Goal: Share content

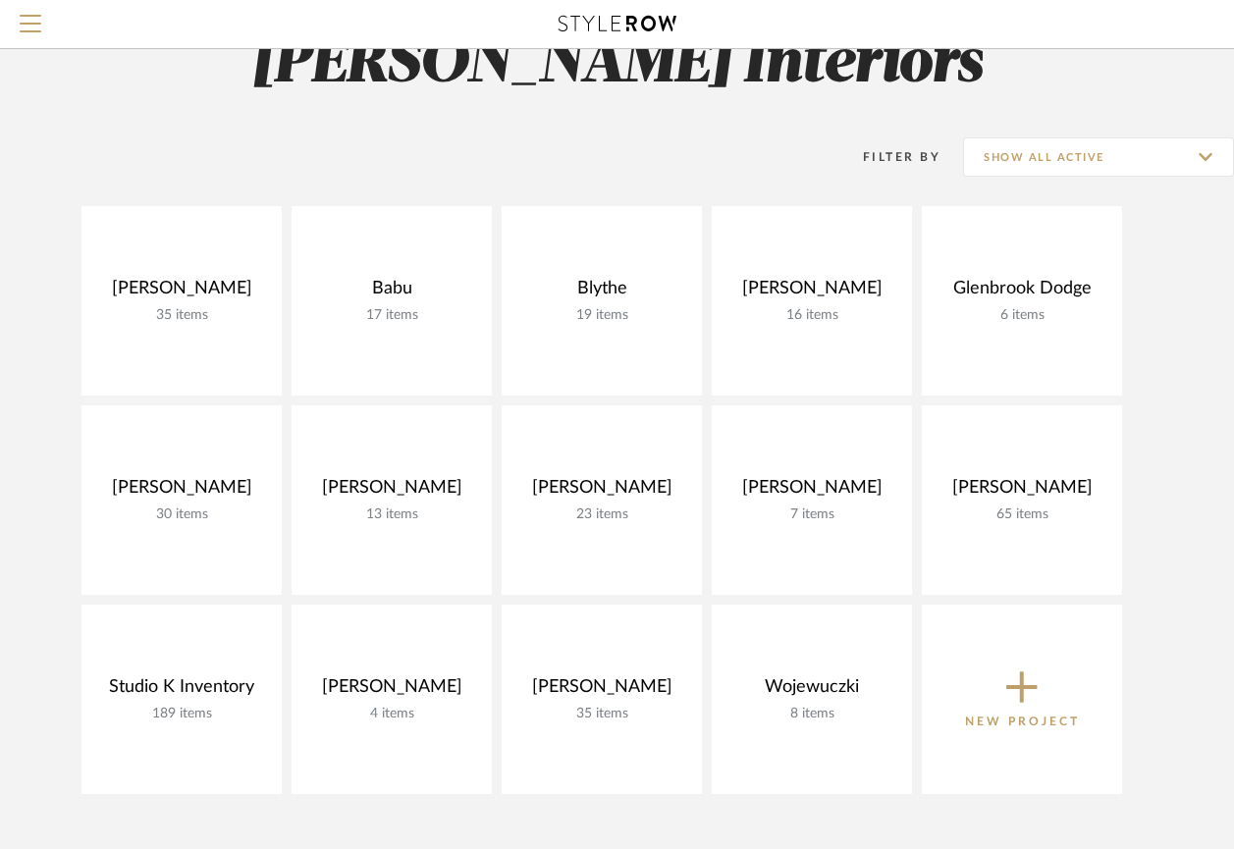
scroll to position [65, 0]
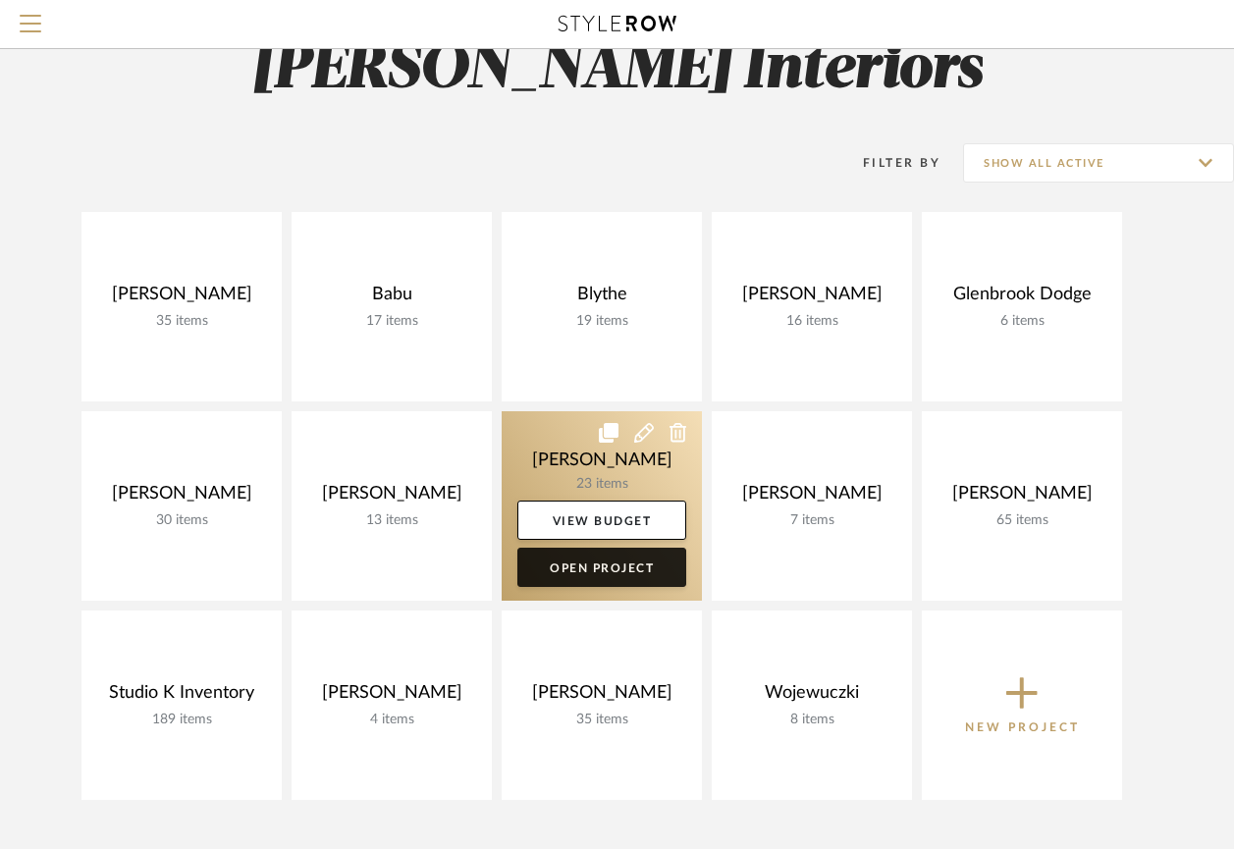
click at [601, 573] on link "Open Project" at bounding box center [601, 567] width 169 height 39
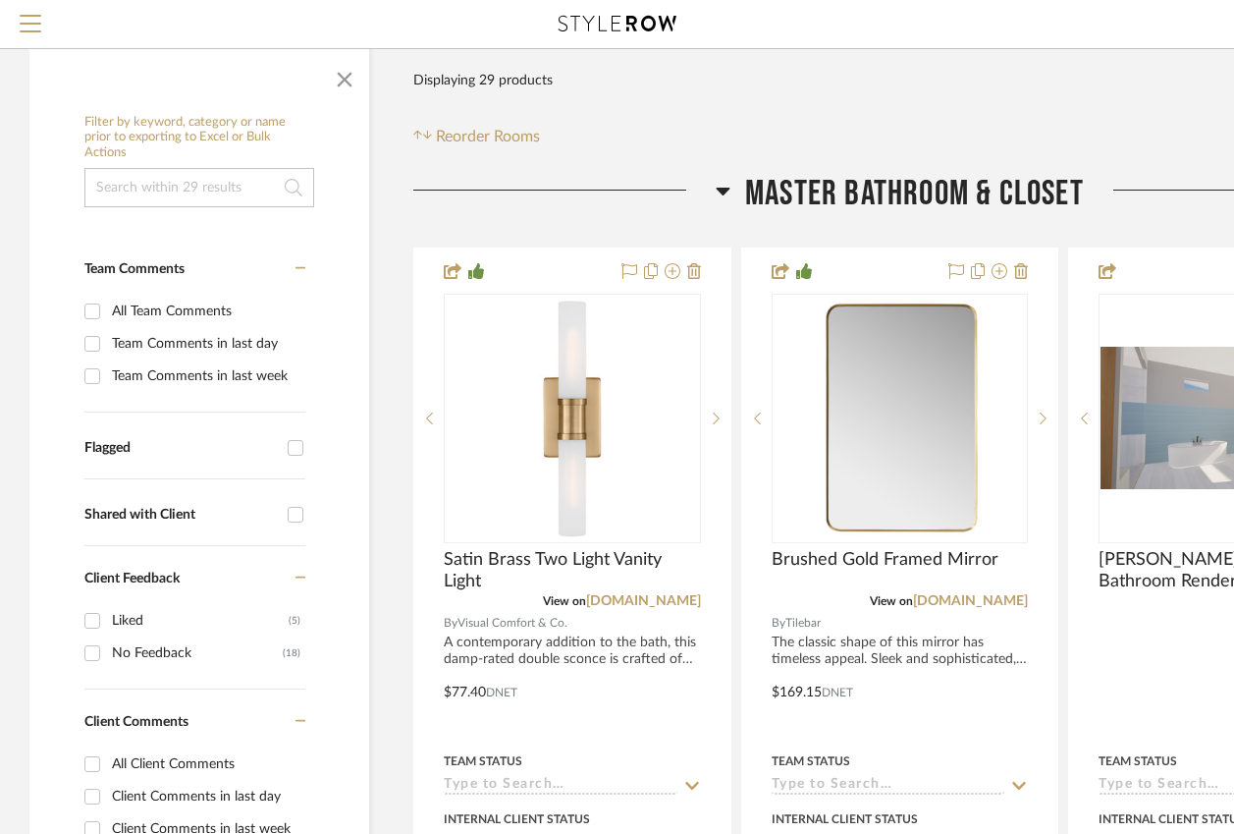
scroll to position [355, 2]
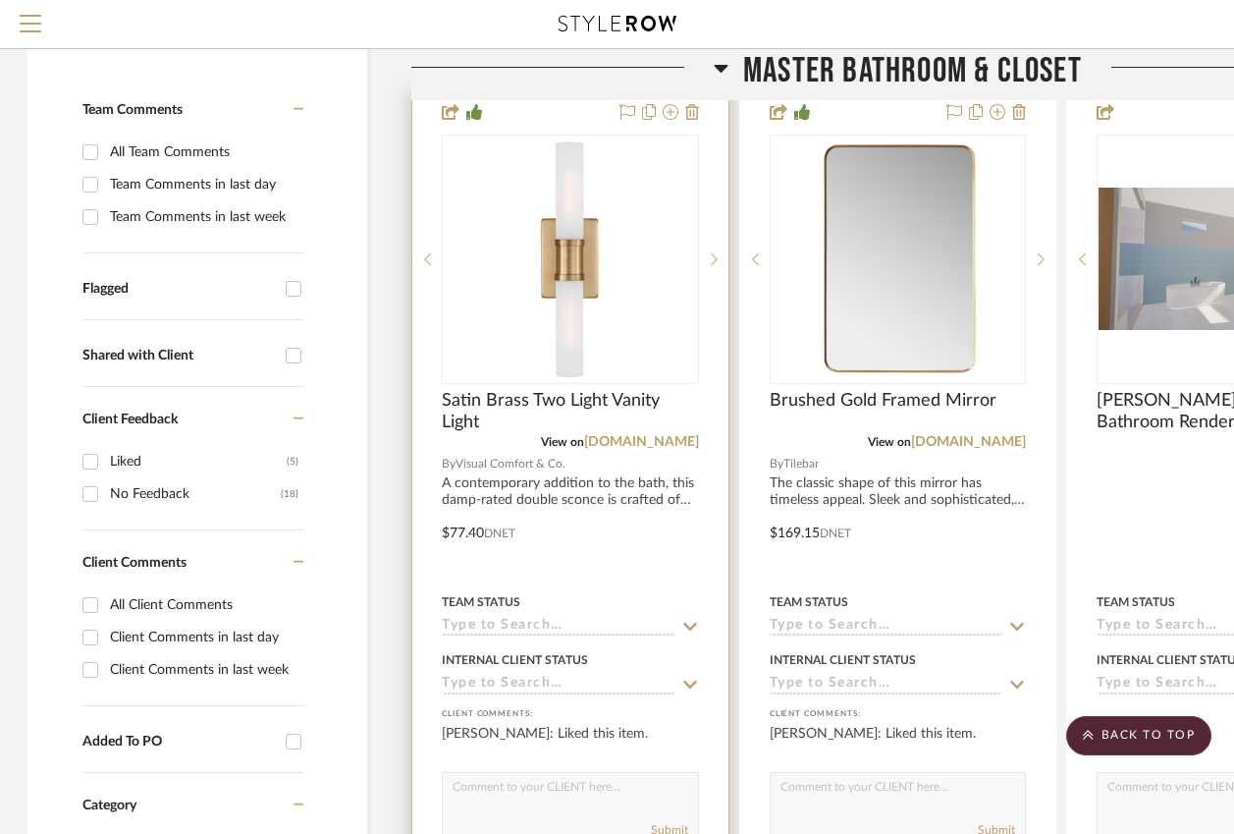
click at [606, 372] on img "0" at bounding box center [570, 258] width 245 height 245
click at [592, 407] on span "Satin Brass Two Light Vanity Light" at bounding box center [570, 411] width 257 height 43
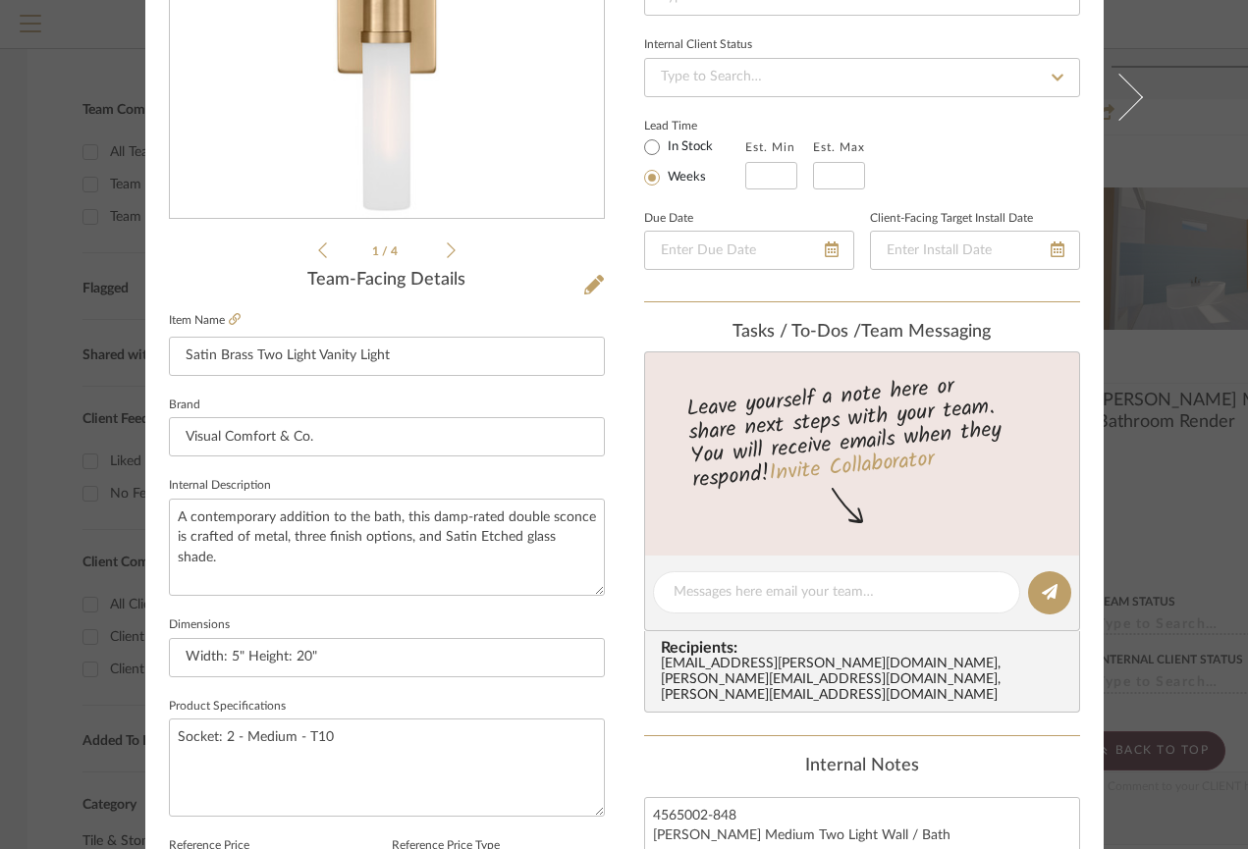
scroll to position [175, 0]
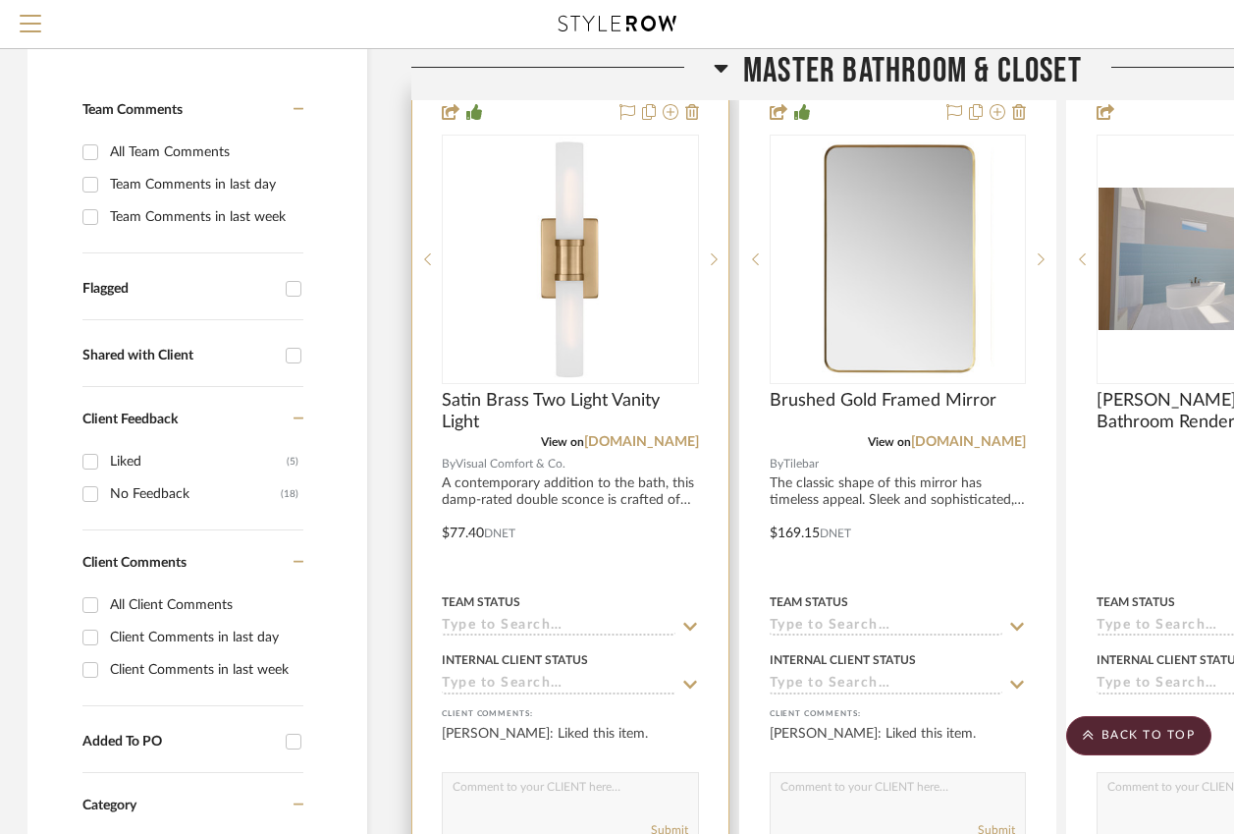
scroll to position [434, 1]
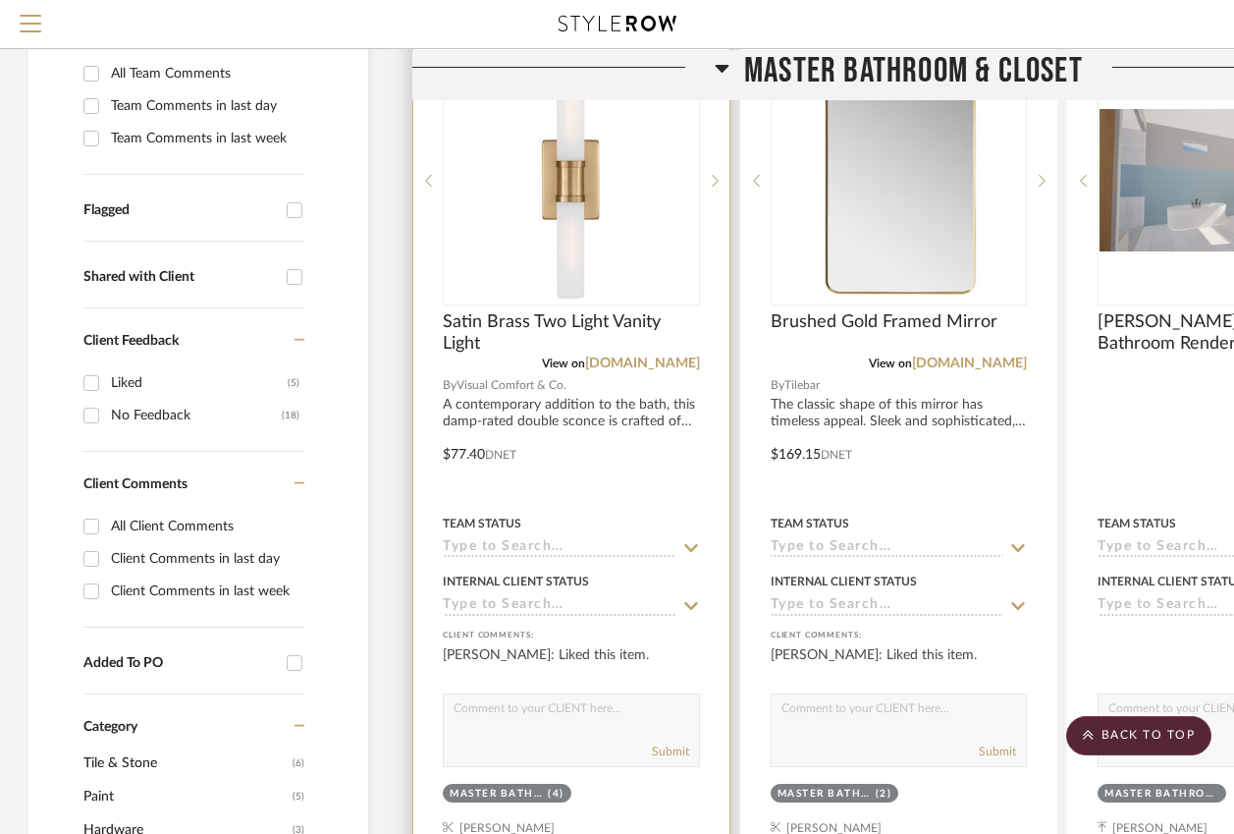
click at [601, 192] on img "0" at bounding box center [571, 180] width 245 height 245
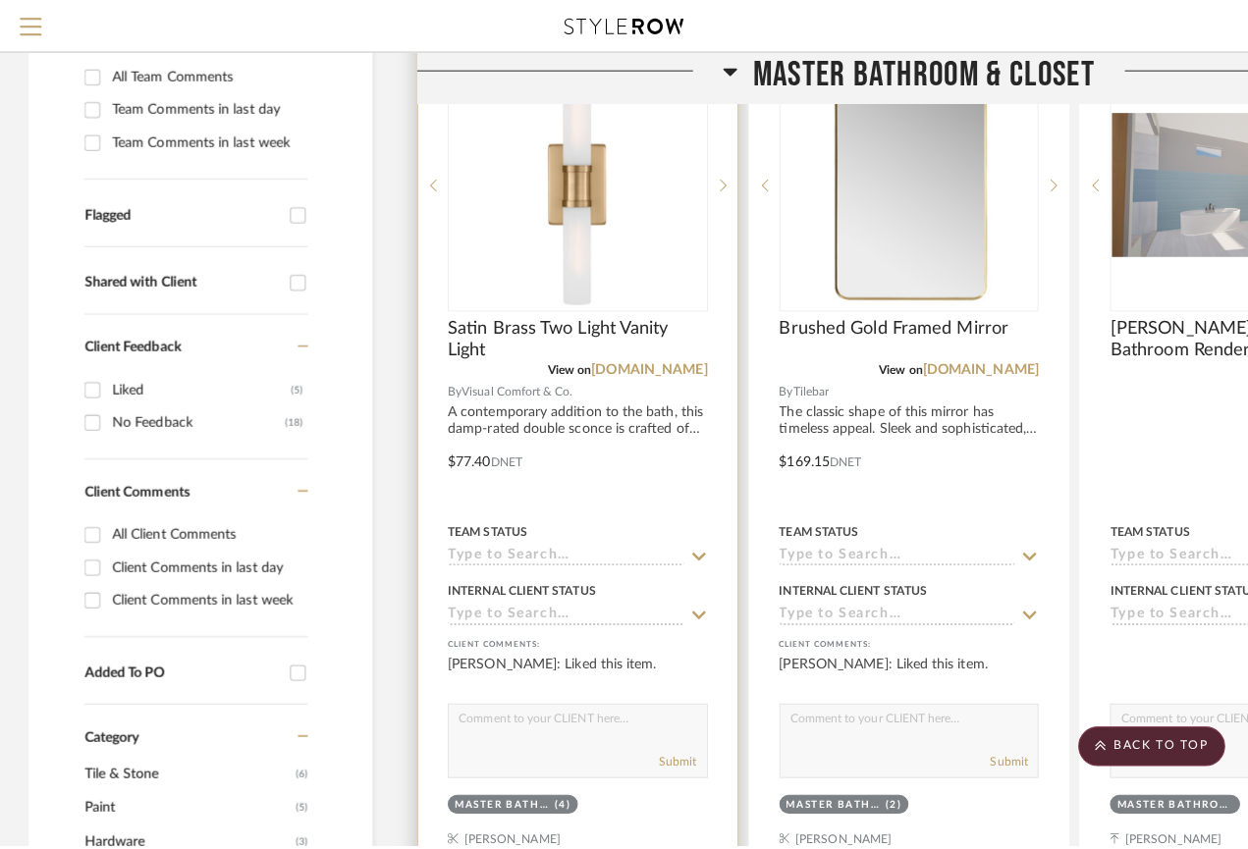
scroll to position [0, 0]
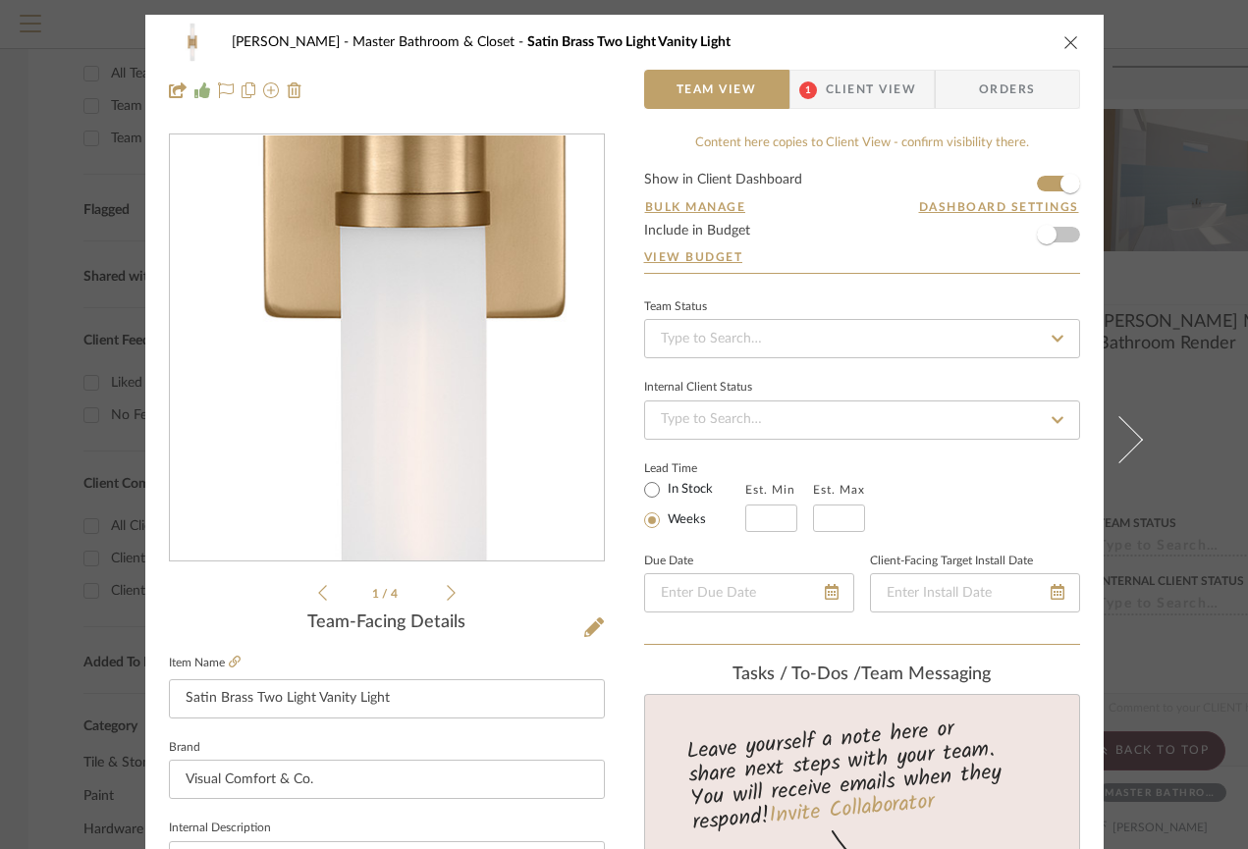
click at [370, 426] on img "0" at bounding box center [387, 349] width 426 height 426
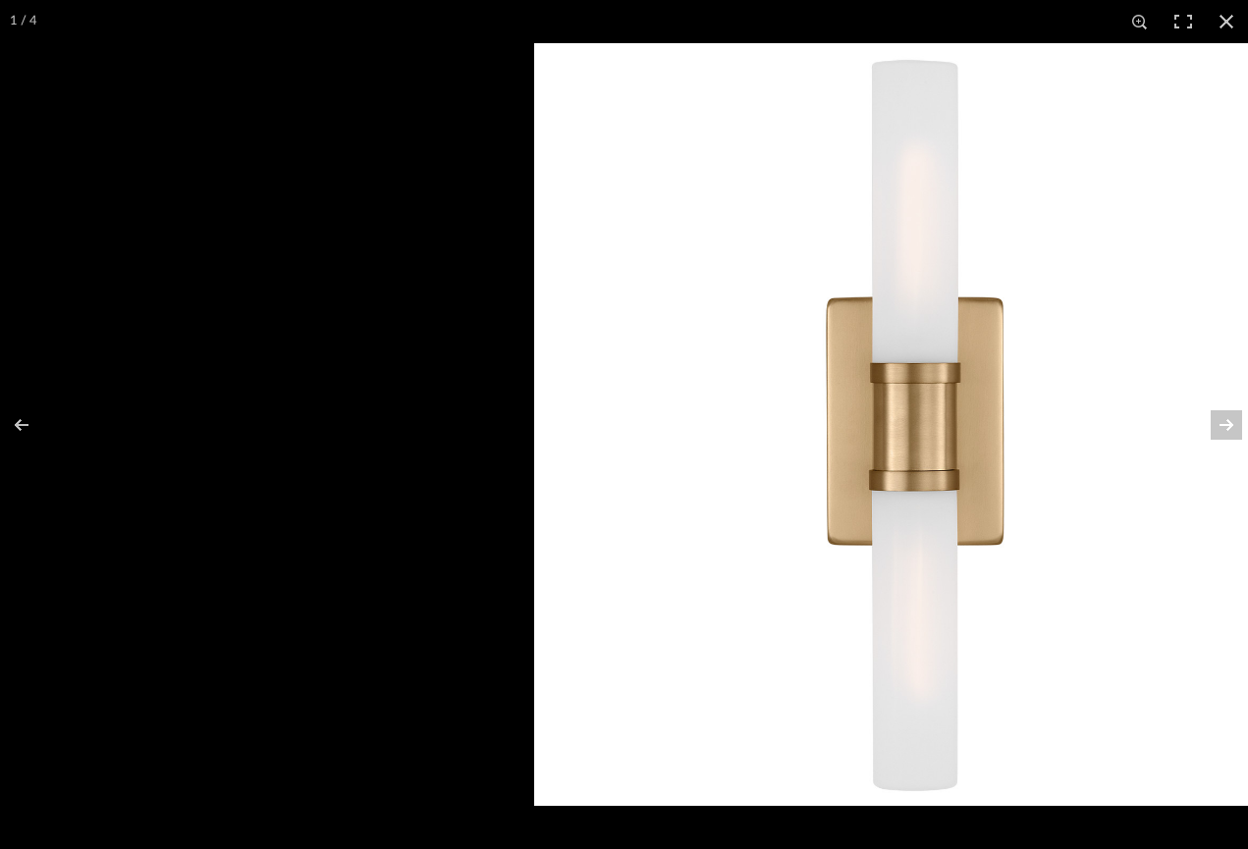
click at [1222, 421] on button at bounding box center [1213, 425] width 69 height 98
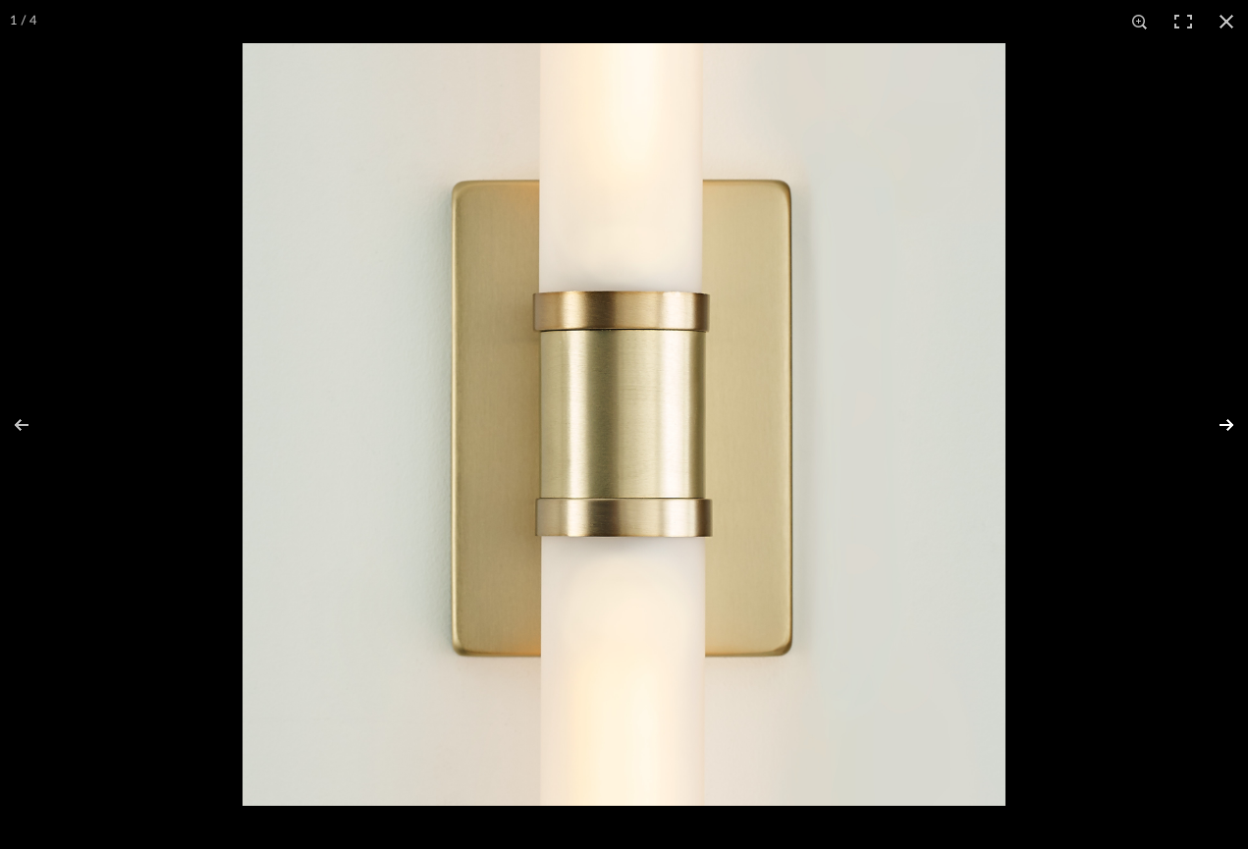
click at [1222, 421] on button at bounding box center [1213, 425] width 69 height 98
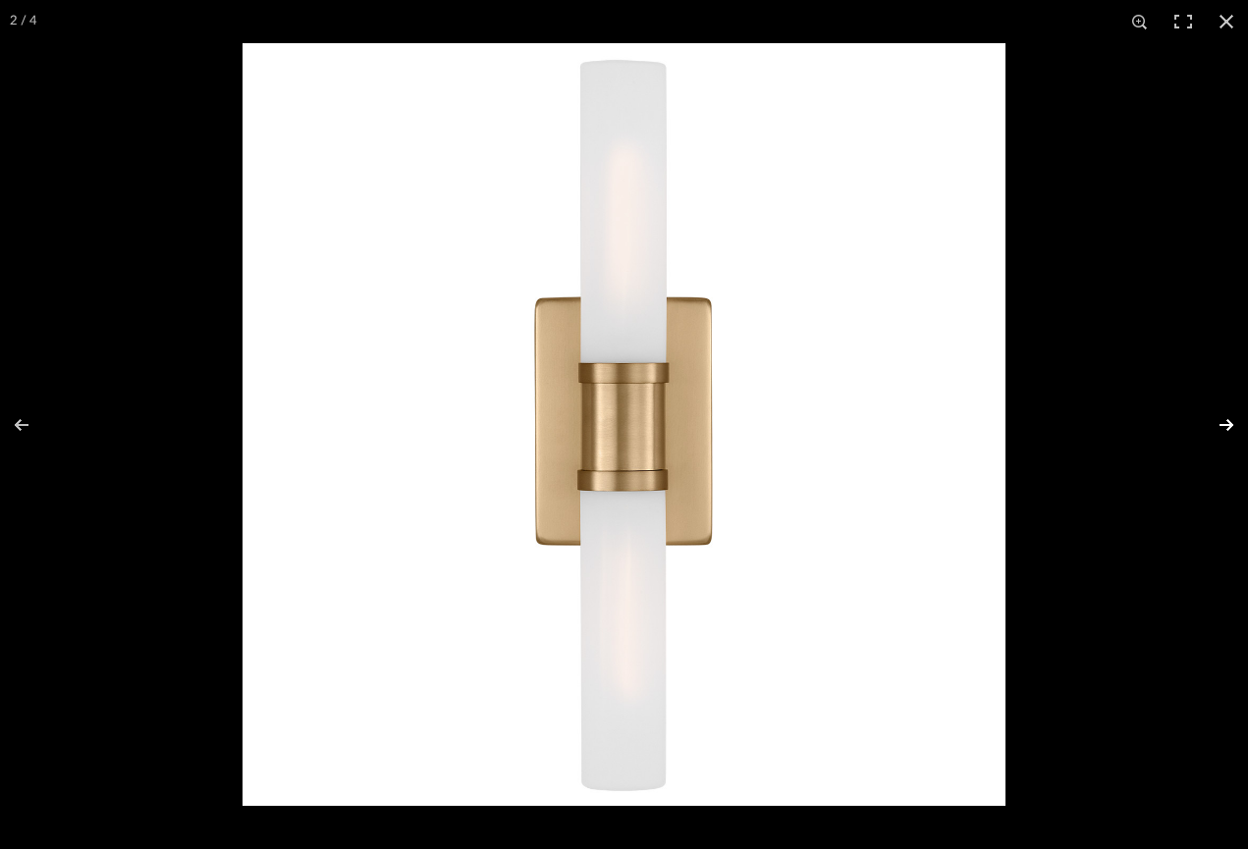
click at [1222, 421] on button at bounding box center [1213, 425] width 69 height 98
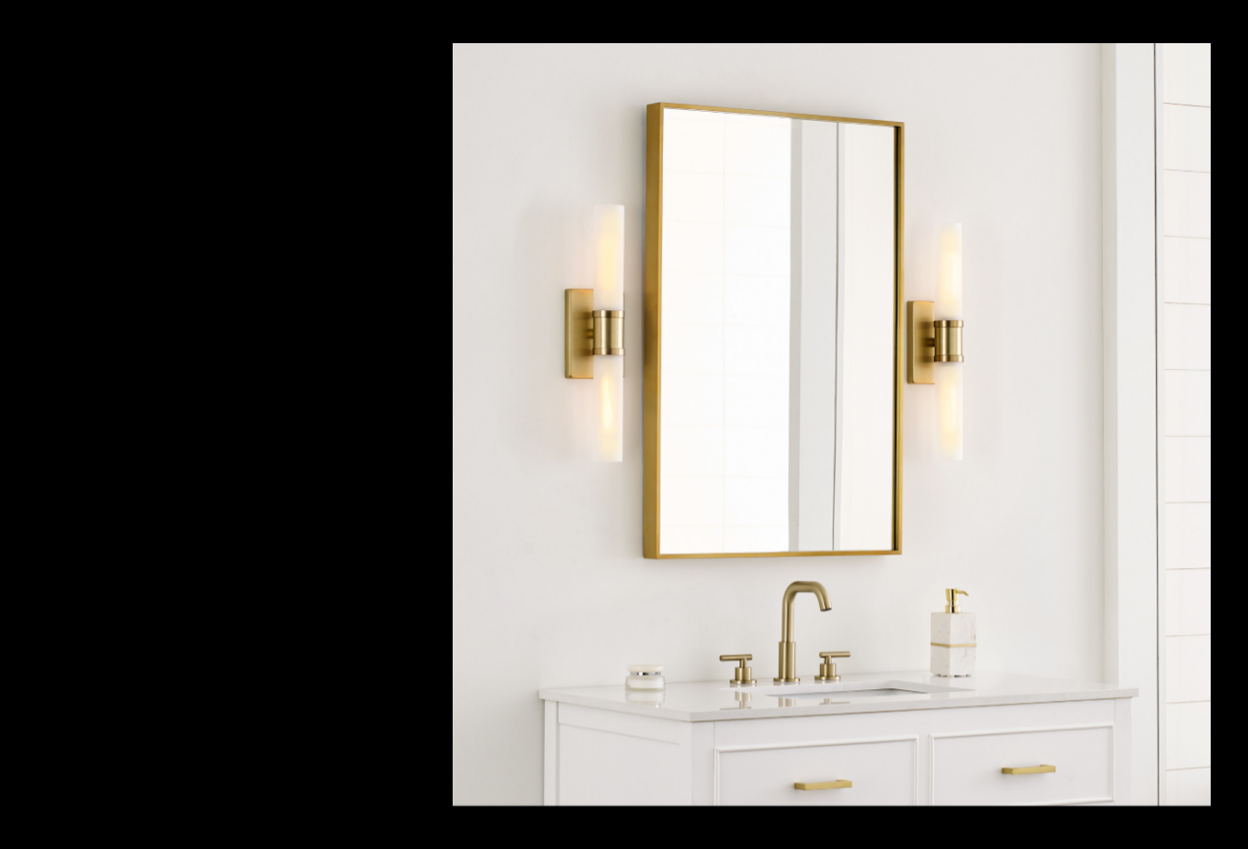
click at [1222, 11] on button at bounding box center [1226, 21] width 43 height 43
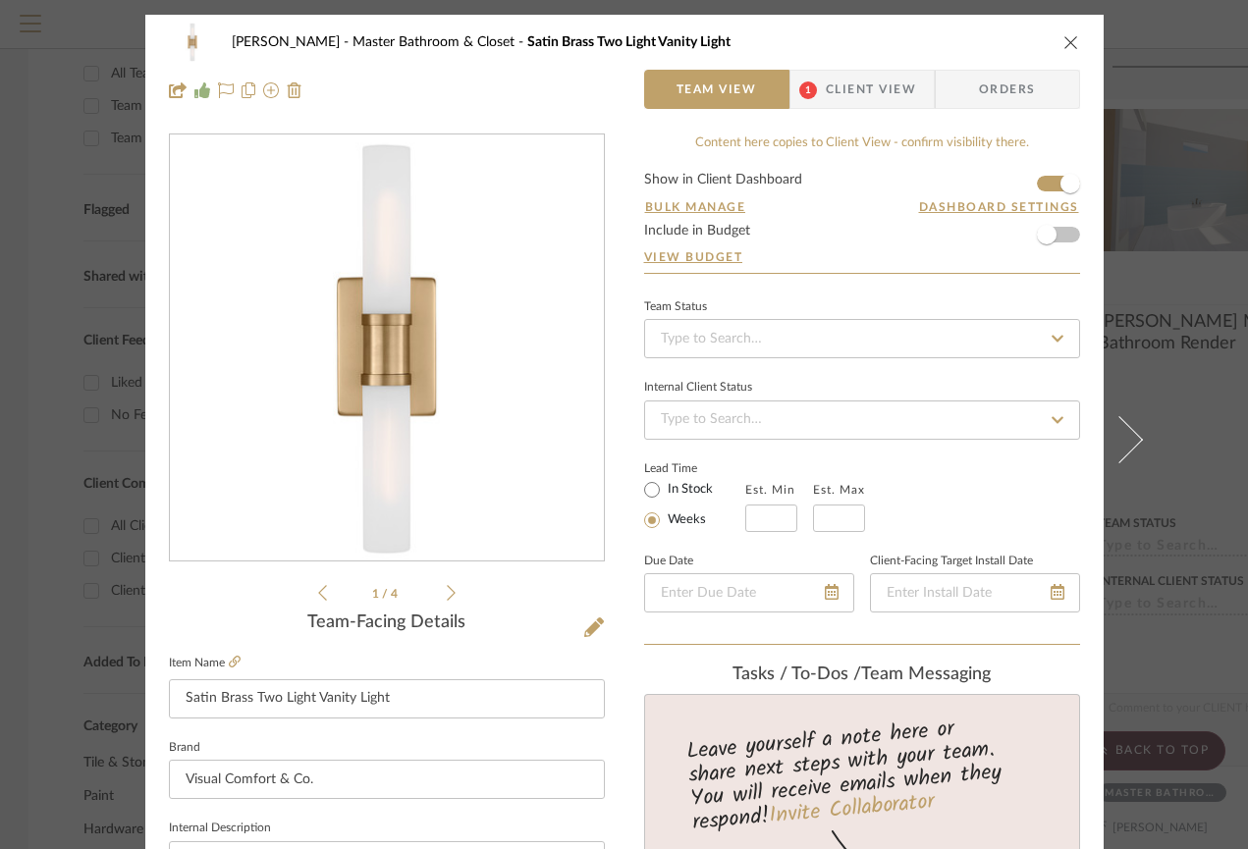
click at [1052, 40] on div "[PERSON_NAME] Master Bathroom & Closet Satin Brass Two Light Vanity Light" at bounding box center [624, 42] width 911 height 39
click at [851, 85] on span "Client View" at bounding box center [871, 89] width 90 height 39
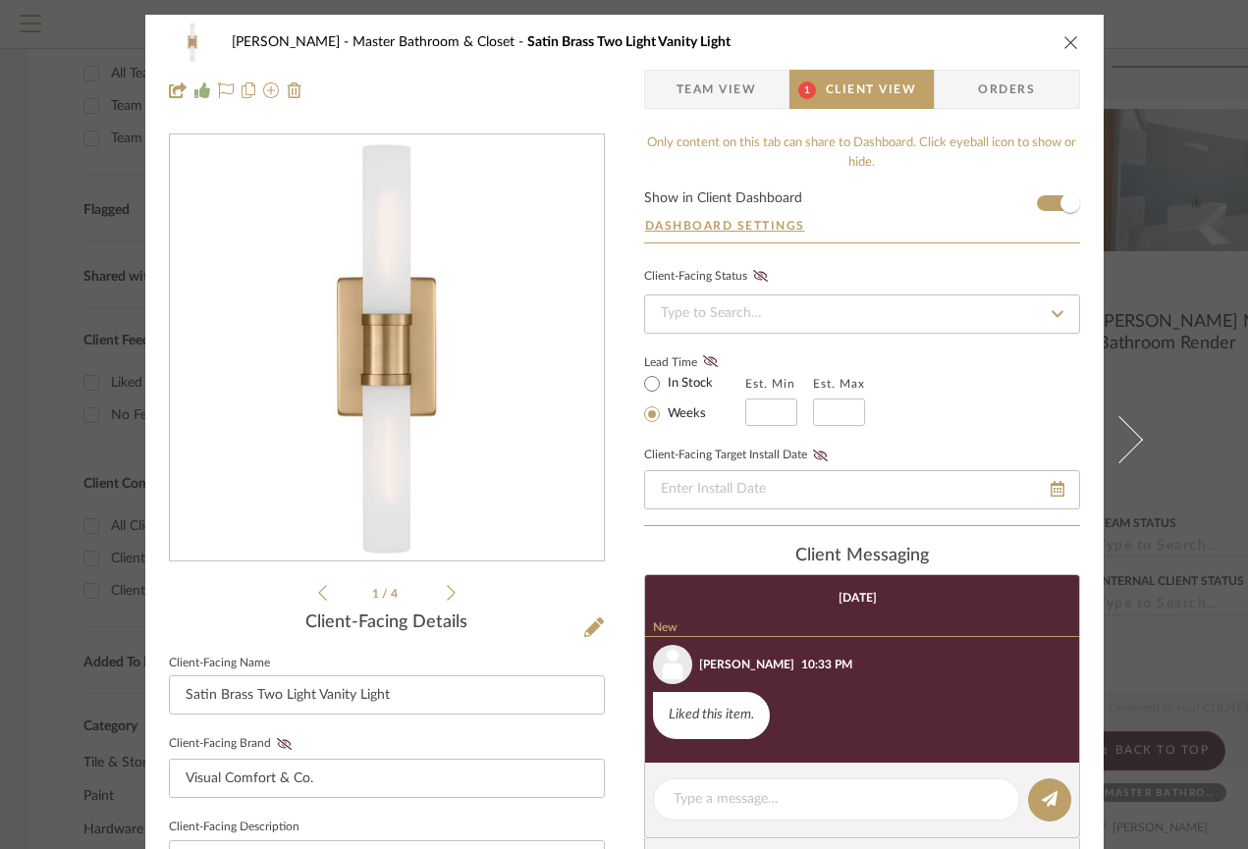
click at [1062, 50] on button "close" at bounding box center [1071, 42] width 18 height 18
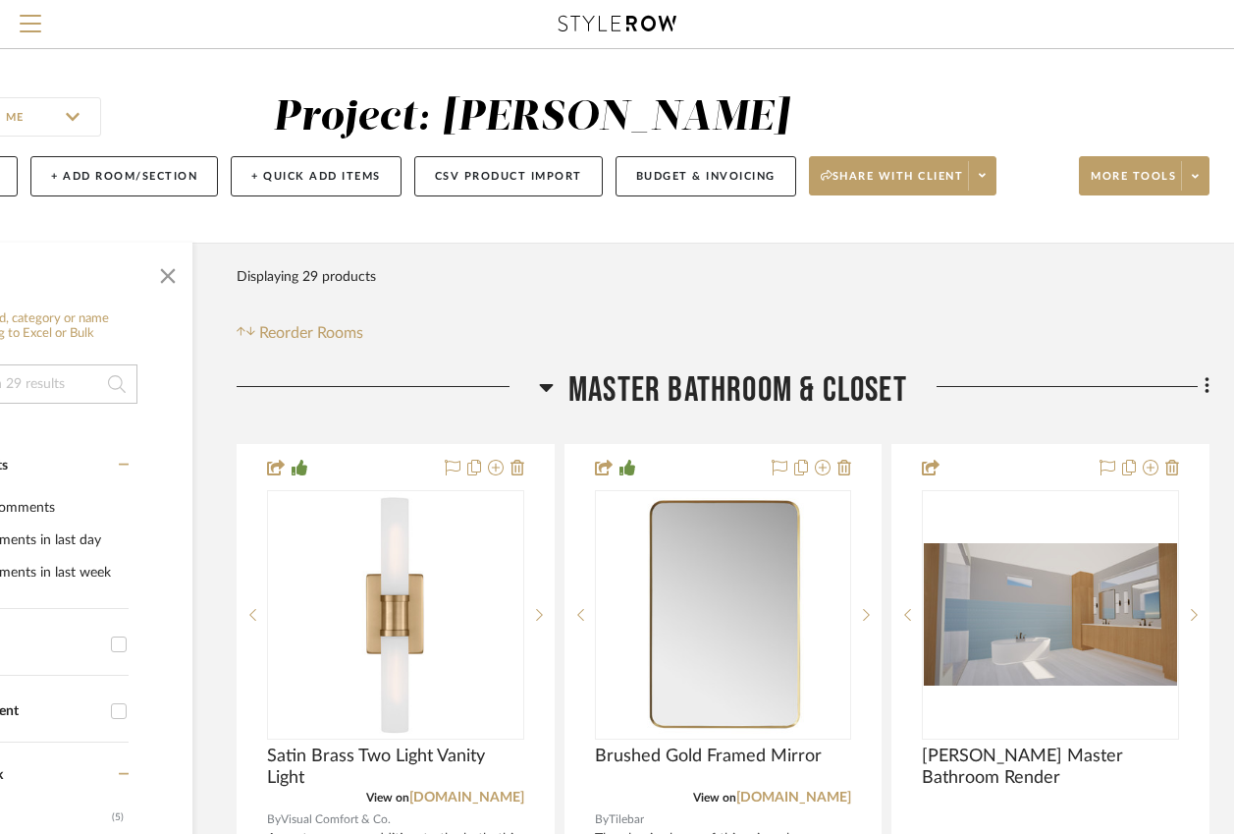
scroll to position [0, 177]
click at [990, 174] on span at bounding box center [981, 175] width 27 height 29
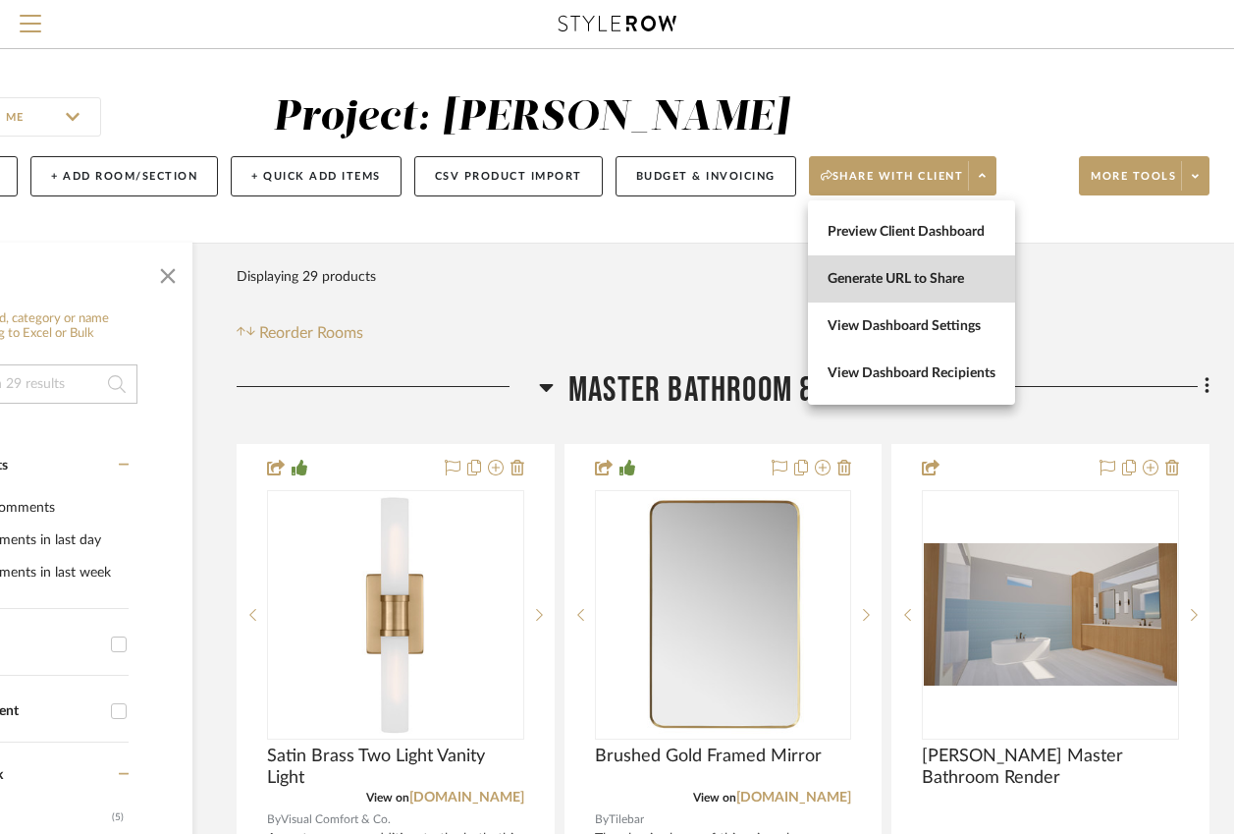
click at [967, 278] on span "Generate URL to Share" at bounding box center [912, 279] width 168 height 17
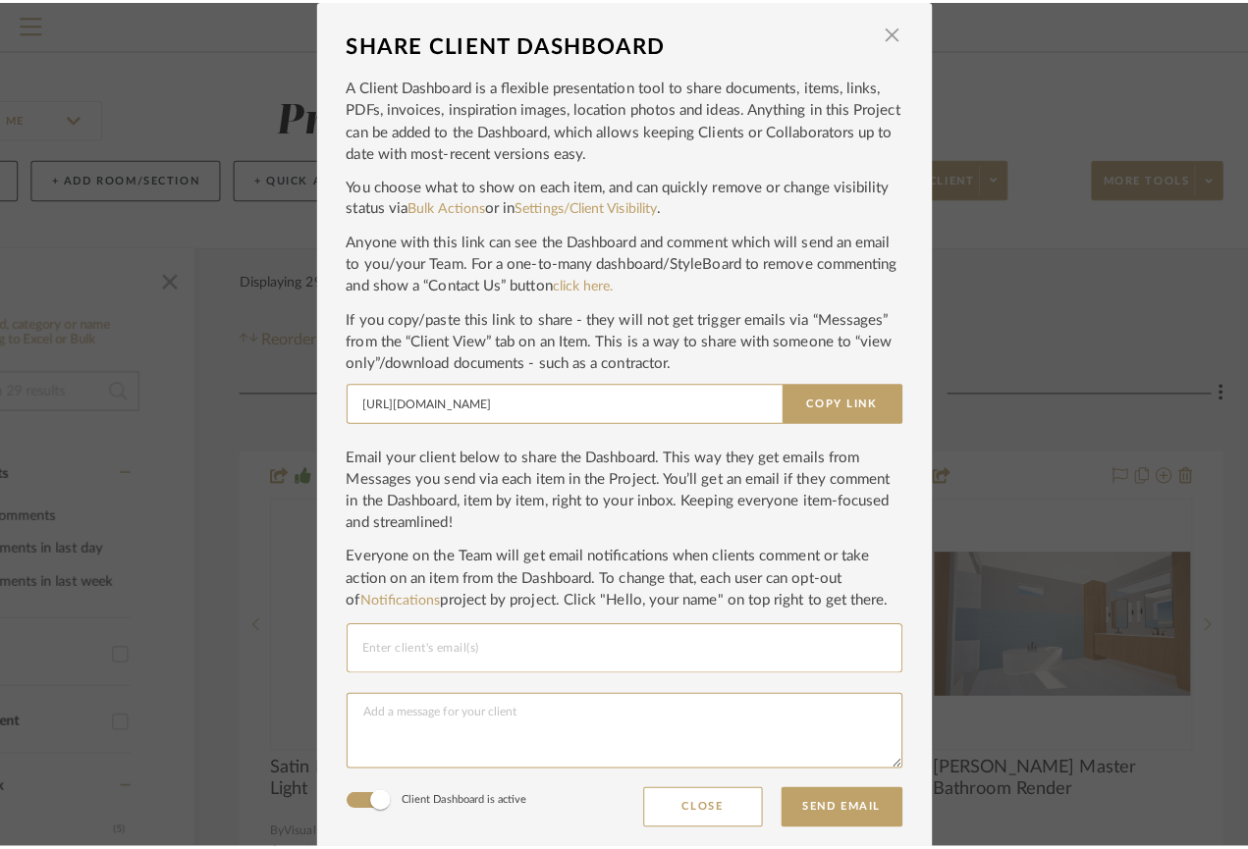
scroll to position [0, 0]
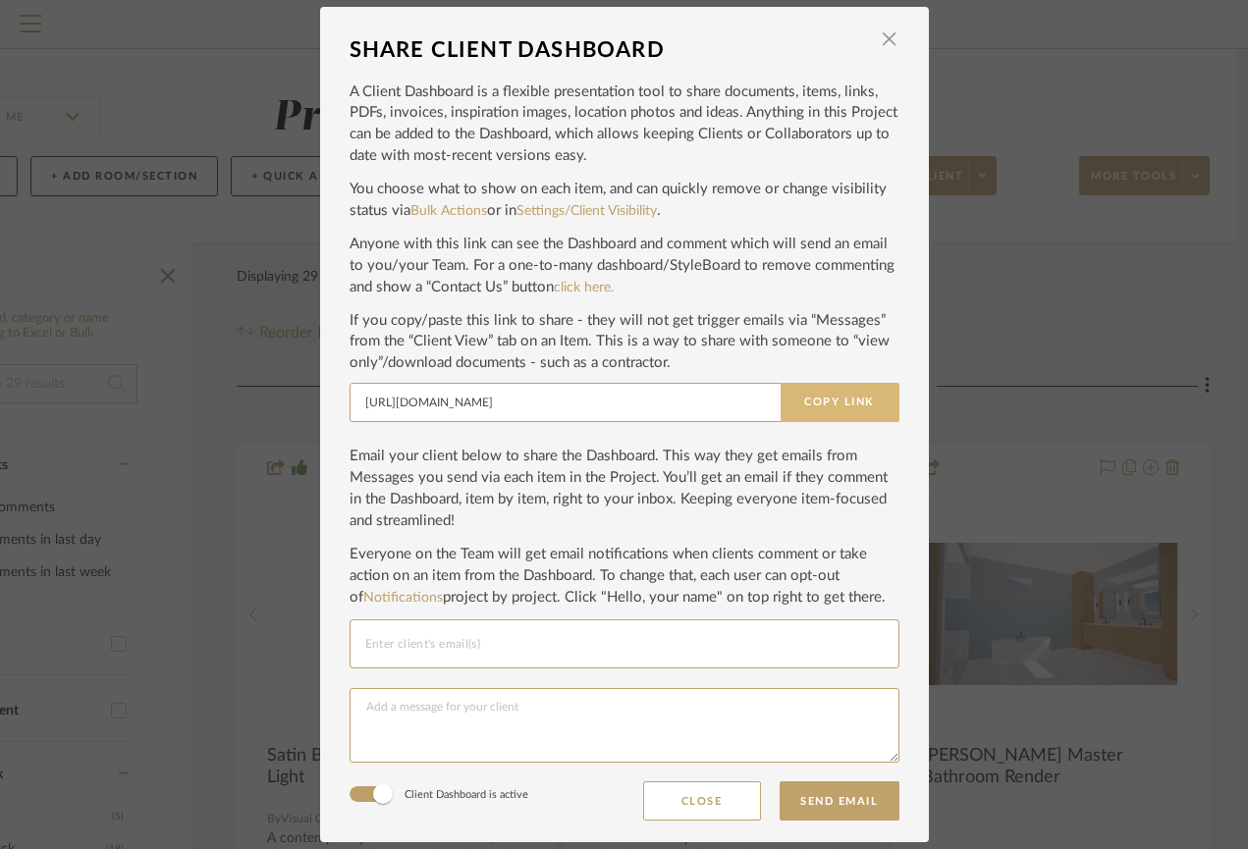
click at [840, 400] on button "Copy Link" at bounding box center [840, 402] width 119 height 39
